Goal: Task Accomplishment & Management: Complete application form

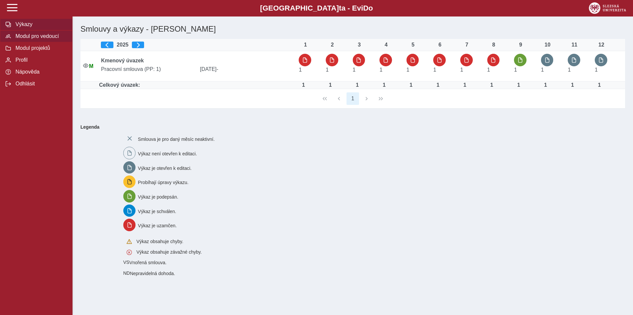
click at [41, 39] on span "Modul pro vedoucí" at bounding box center [40, 36] width 53 height 6
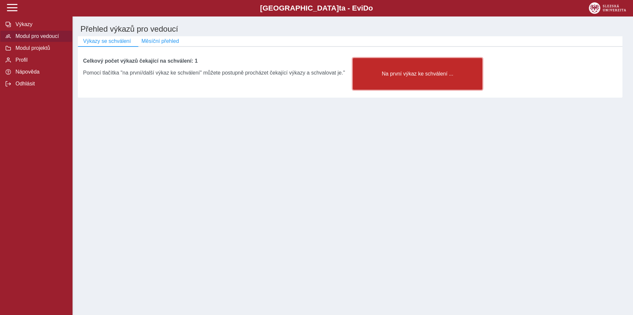
click at [409, 80] on button "Na první výkaz ke schválení ..." at bounding box center [418, 74] width 130 height 32
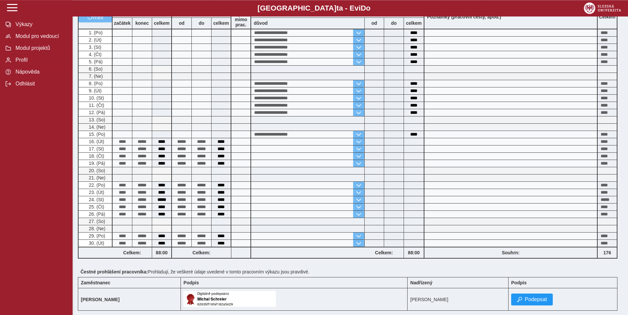
scroll to position [101, 0]
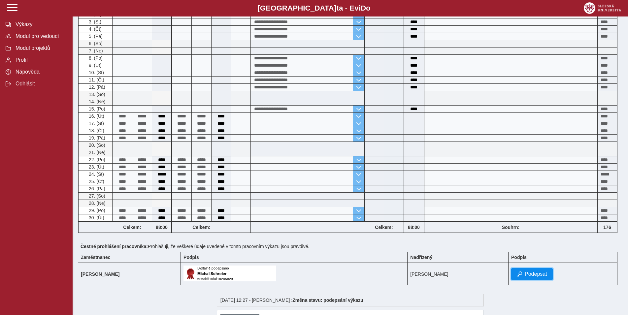
click at [527, 275] on span "Podepsat" at bounding box center [536, 274] width 22 height 6
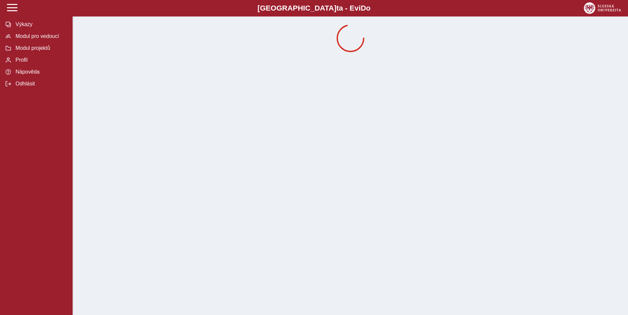
scroll to position [0, 0]
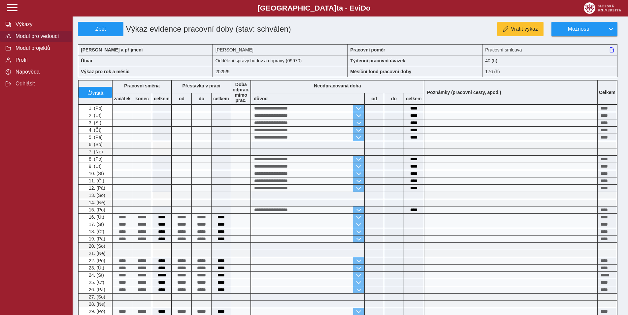
click at [23, 39] on span "Modul pro vedoucí" at bounding box center [40, 36] width 53 height 6
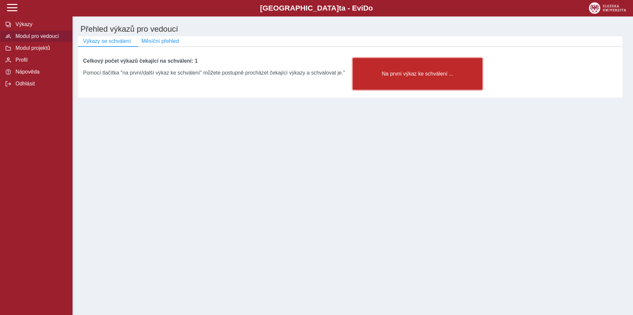
click at [403, 82] on button "Na první výkaz ke schválení ..." at bounding box center [418, 74] width 130 height 32
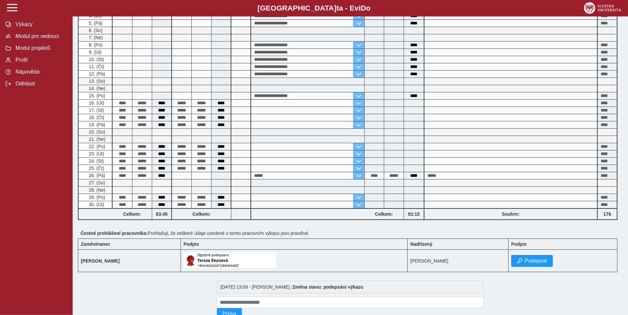
scroll to position [202, 0]
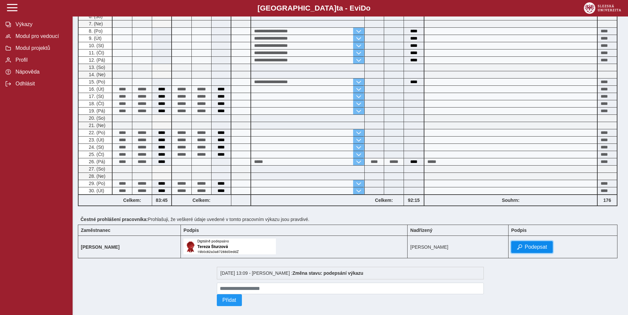
click at [529, 250] on span "Podepsat" at bounding box center [536, 247] width 22 height 6
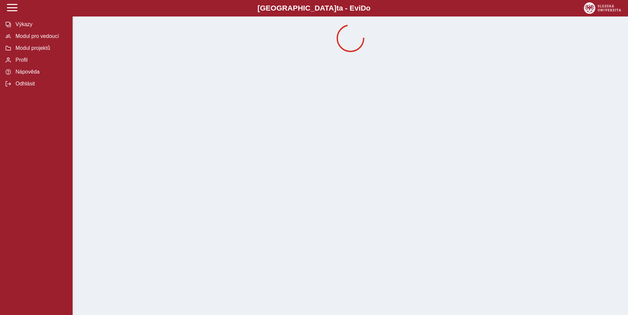
scroll to position [0, 0]
